Goal: Task Accomplishment & Management: Manage account settings

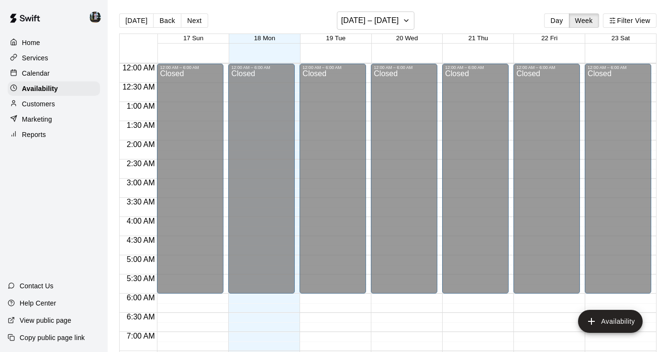
scroll to position [620, 0]
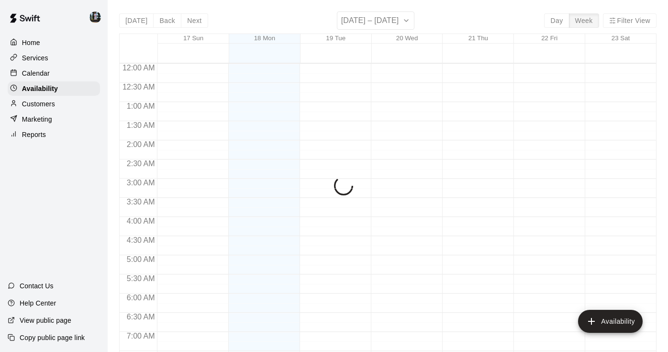
scroll to position [620, 0]
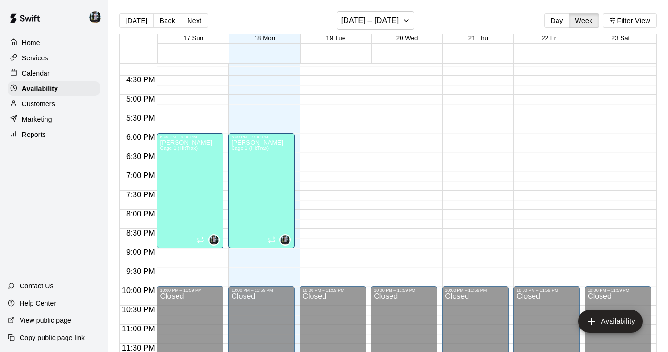
click at [29, 69] on p "Calendar" at bounding box center [36, 73] width 28 height 10
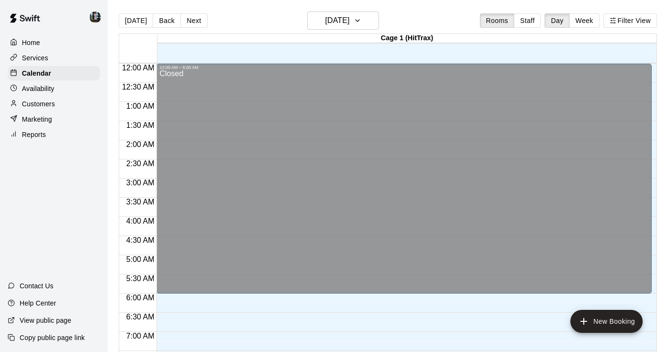
click at [48, 88] on p "Availability" at bounding box center [38, 89] width 33 height 10
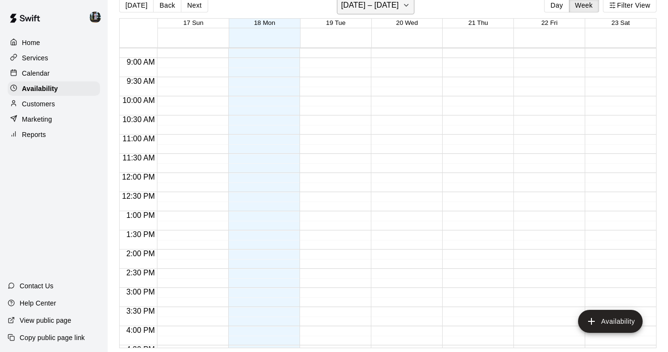
scroll to position [330, 0]
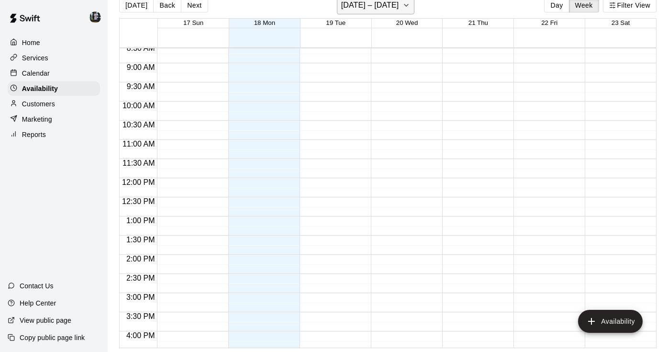
click at [369, 4] on h6 "[DATE] – [DATE]" at bounding box center [370, 5] width 58 height 13
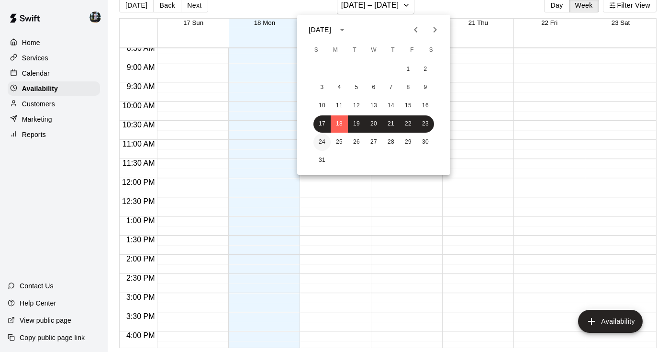
click at [323, 139] on button "24" at bounding box center [322, 142] width 17 height 17
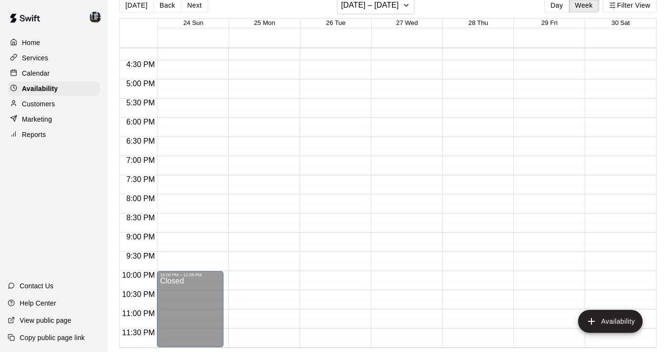
scroll to position [620, 0]
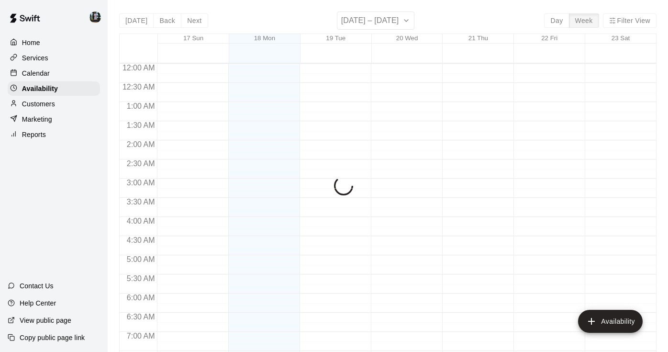
scroll to position [620, 0]
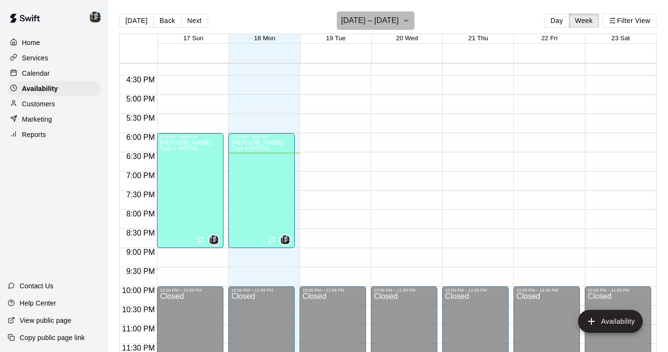
click at [394, 22] on h6 "[DATE] – [DATE]" at bounding box center [370, 20] width 58 height 13
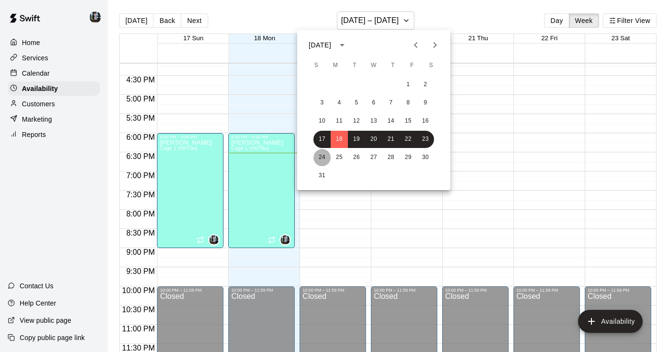
click at [321, 158] on button "24" at bounding box center [322, 157] width 17 height 17
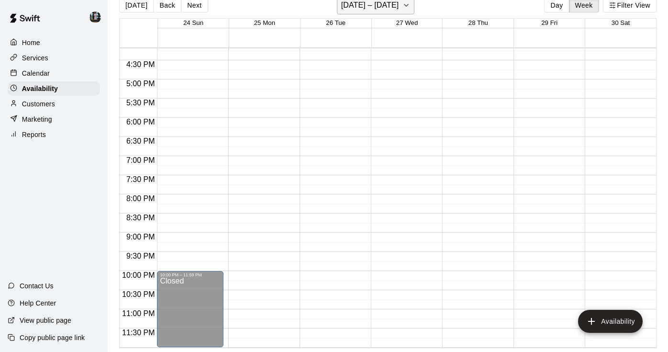
scroll to position [15, 0]
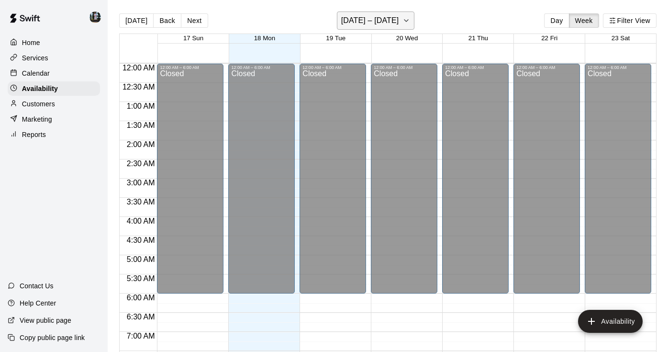
scroll to position [620, 0]
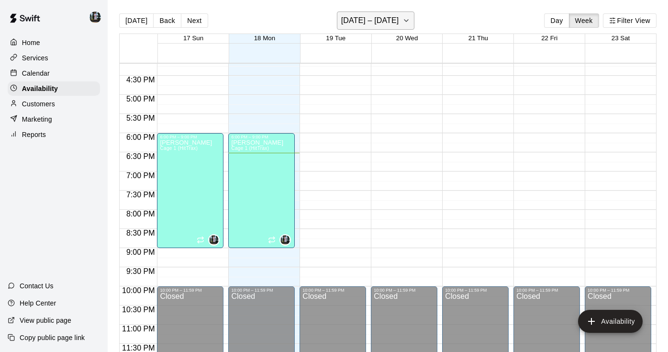
click at [405, 22] on icon "button" at bounding box center [407, 21] width 4 height 2
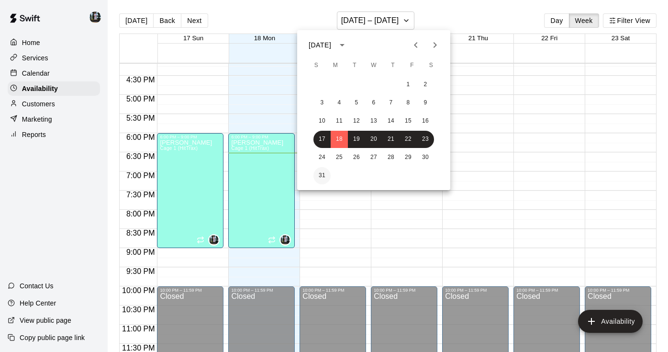
click at [324, 172] on button "31" at bounding box center [322, 175] width 17 height 17
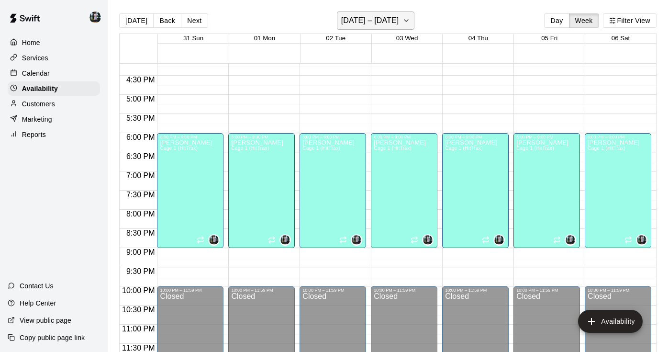
click at [363, 26] on h6 "[DATE] – [DATE]" at bounding box center [370, 20] width 58 height 13
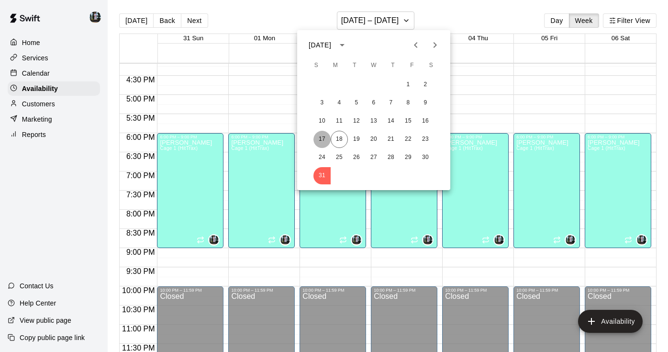
click at [321, 145] on button "17" at bounding box center [322, 139] width 17 height 17
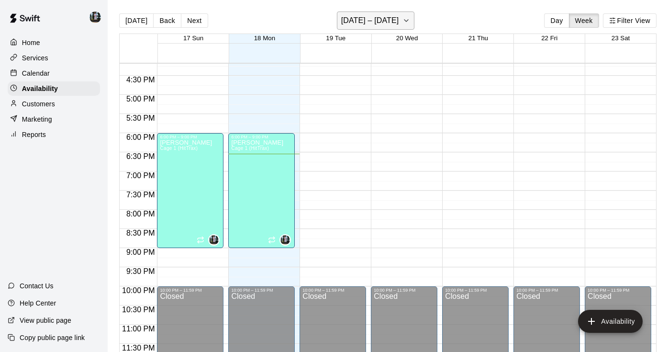
click at [375, 16] on h6 "[DATE] – [DATE]" at bounding box center [370, 20] width 58 height 13
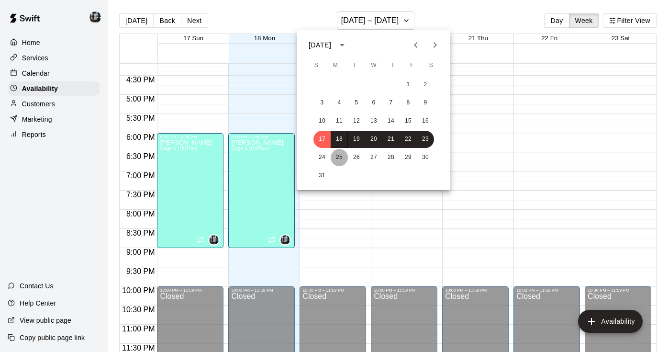
click at [334, 162] on button "25" at bounding box center [339, 157] width 17 height 17
